Goal: Find specific page/section: Find specific page/section

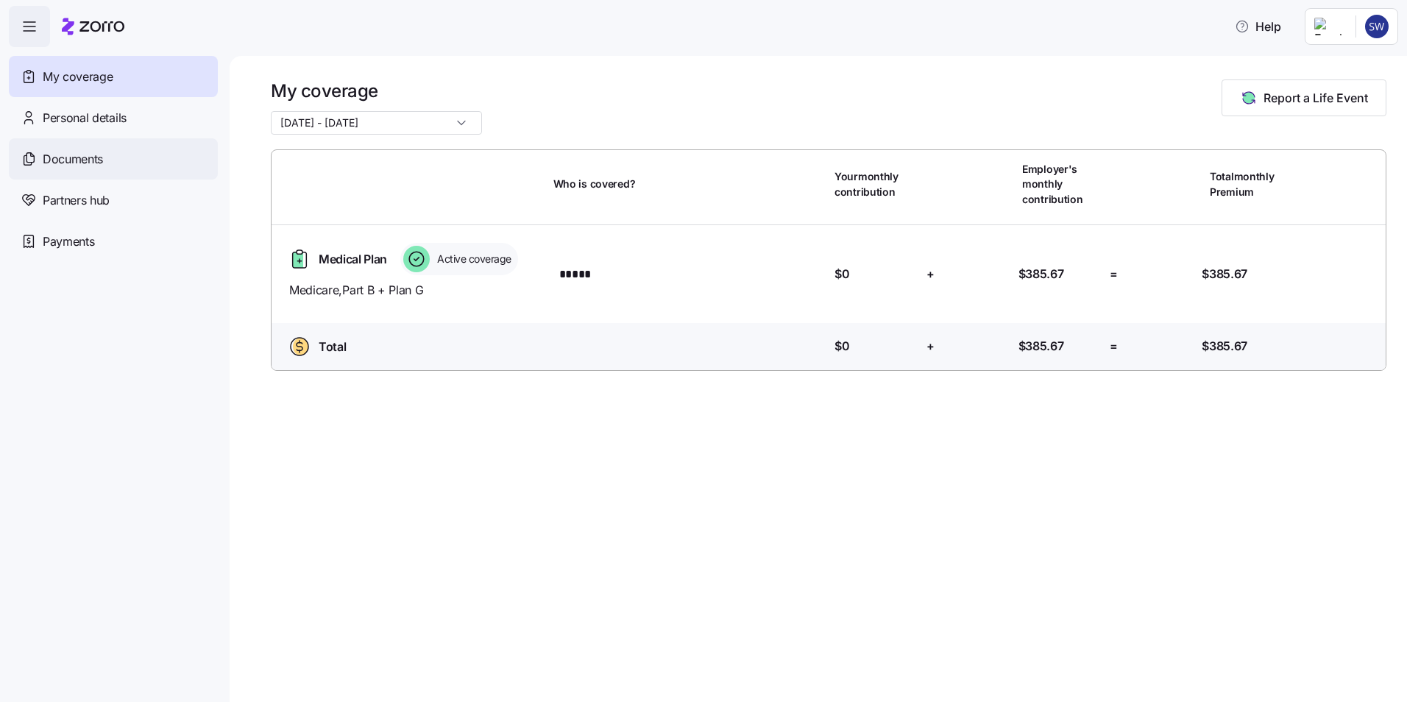
click at [88, 161] on span "Documents" at bounding box center [73, 159] width 60 height 18
